Goal: Register for event/course

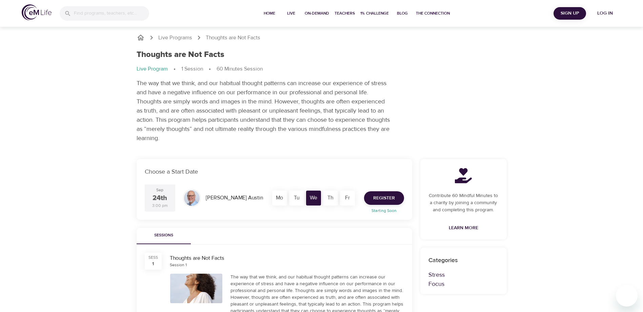
click at [374, 198] on span "Register" at bounding box center [384, 198] width 22 height 8
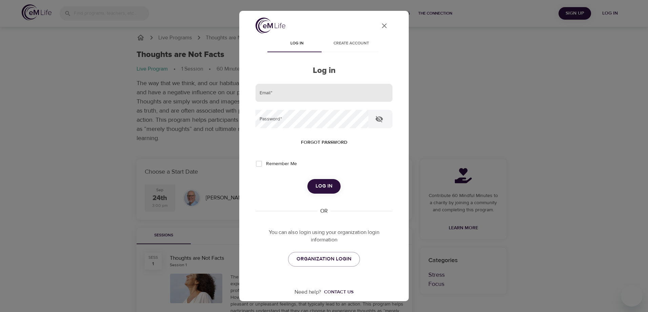
click at [330, 93] on input "email" at bounding box center [323, 93] width 137 height 18
type input "[EMAIL_ADDRESS][DOMAIN_NAME]"
click at [318, 187] on span "Log in" at bounding box center [323, 186] width 17 height 9
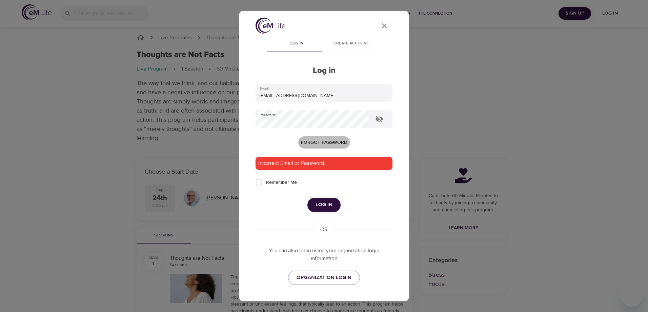
click at [303, 140] on span "Forgot password" at bounding box center [324, 142] width 46 height 8
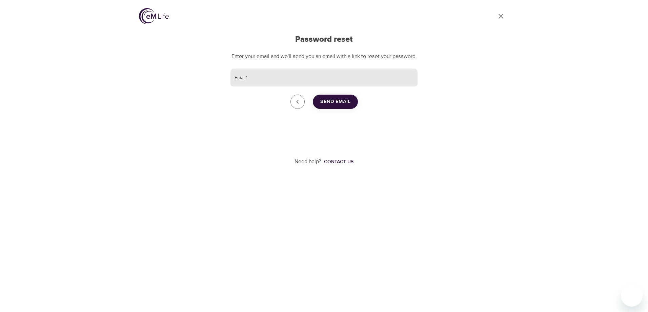
click at [287, 87] on input "Email   *" at bounding box center [323, 77] width 187 height 18
type input "[EMAIL_ADDRESS][DOMAIN_NAME]"
click at [337, 106] on span "Send Email" at bounding box center [335, 101] width 30 height 9
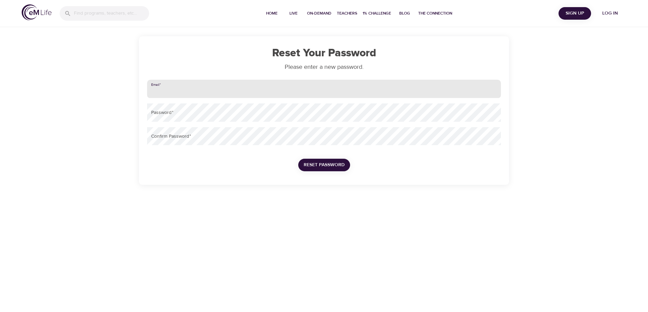
click at [187, 90] on input "email" at bounding box center [324, 89] width 354 height 18
type input "[EMAIL_ADDRESS][DOMAIN_NAME]"
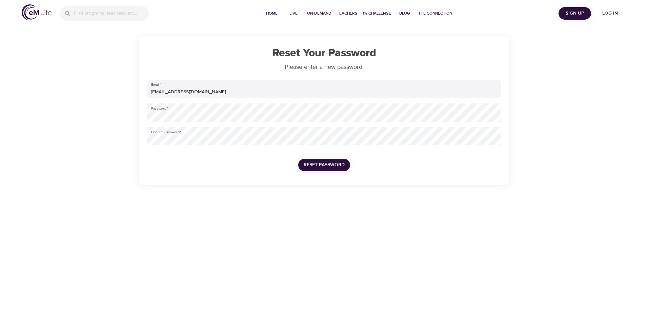
click at [325, 161] on span "Reset Password" at bounding box center [324, 165] width 41 height 8
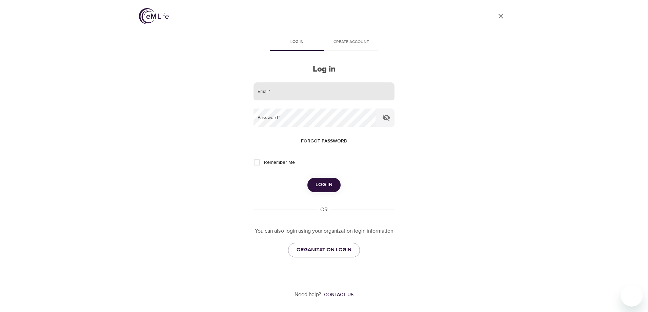
click at [302, 88] on input "email" at bounding box center [323, 91] width 141 height 18
type input "[EMAIL_ADDRESS][DOMAIN_NAME]"
click at [257, 161] on input "Remember Me" at bounding box center [257, 162] width 14 height 14
checkbox input "true"
click at [313, 180] on button "Log in" at bounding box center [323, 185] width 33 height 14
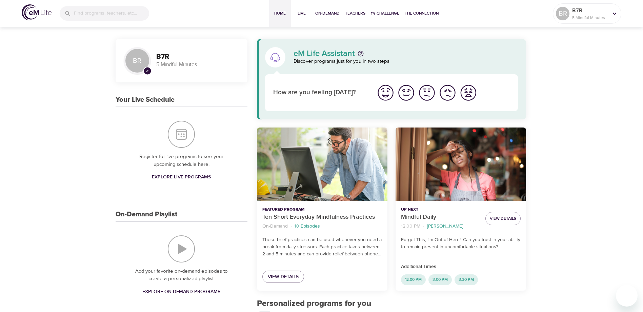
click at [167, 177] on span "Explore Live Programs" at bounding box center [181, 177] width 59 height 8
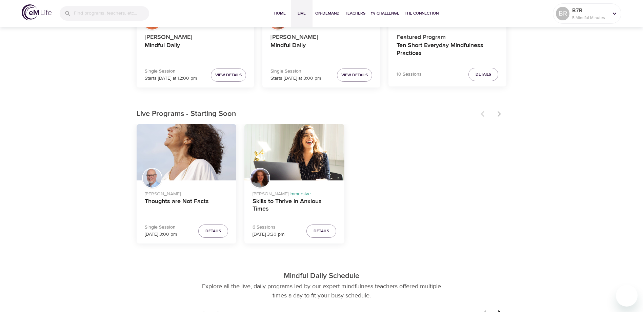
scroll to position [136, 0]
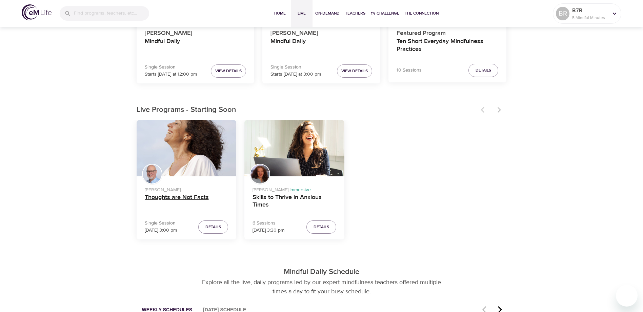
click at [176, 197] on h4 "Thoughts are Not Facts" at bounding box center [187, 201] width 84 height 16
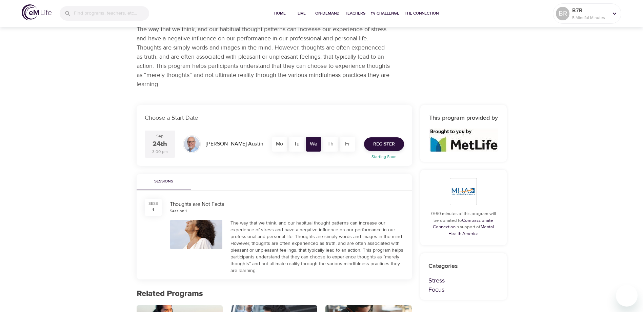
scroll to position [136, 0]
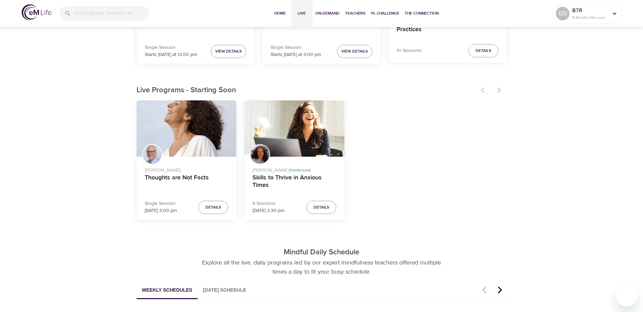
scroll to position [169, 0]
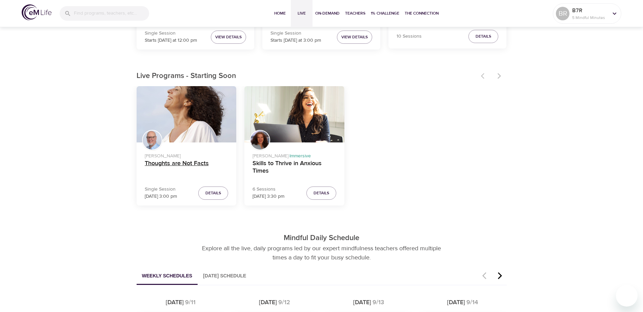
click at [192, 163] on h4 "Thoughts are Not Facts" at bounding box center [187, 168] width 84 height 16
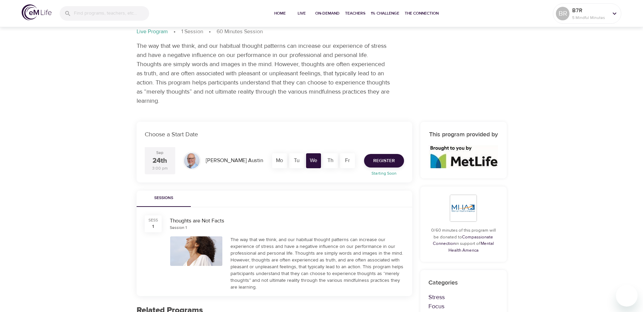
scroll to position [34, 0]
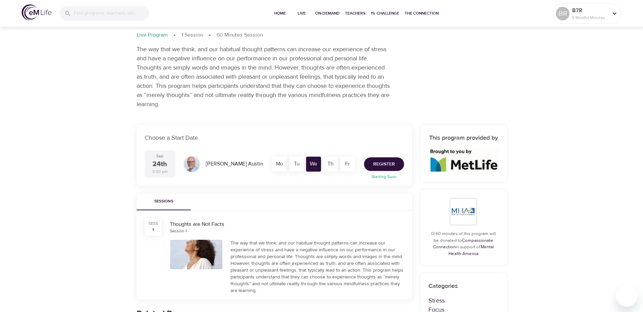
click at [385, 162] on span "Register" at bounding box center [384, 164] width 22 height 8
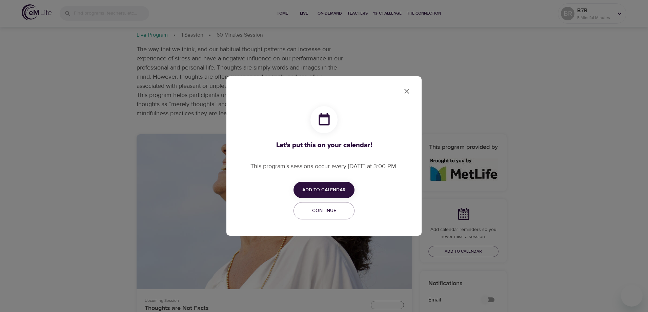
checkbox input "true"
click at [331, 188] on span "Add to Calendar" at bounding box center [323, 190] width 43 height 8
click at [330, 215] on span "Outlook" at bounding box center [328, 215] width 21 height 9
click at [415, 58] on div at bounding box center [324, 156] width 648 height 312
click at [406, 91] on icon "close" at bounding box center [406, 91] width 5 height 5
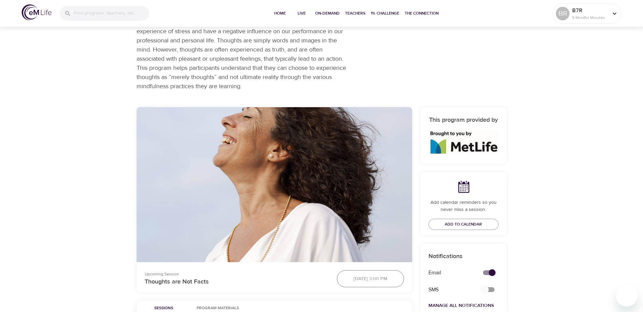
scroll to position [102, 0]
